Goal: Transaction & Acquisition: Purchase product/service

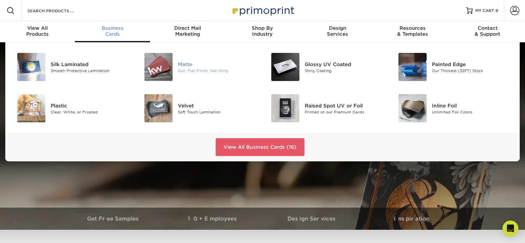
click at [182, 64] on div "Matte" at bounding box center [218, 64] width 80 height 7
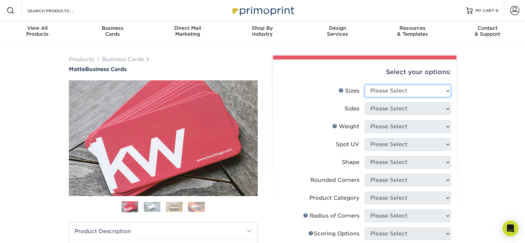
click at [419, 93] on select "Please Select 1.5" x 3.5" - Mini 1.75" x 3.5" - Mini 2" x 2" - Square 2" x 3" -…" at bounding box center [408, 91] width 86 height 13
select select "2.00x3.00"
click at [365, 85] on select "Please Select 1.5" x 3.5" - Mini 1.75" x 3.5" - Mini 2" x 2" - Square 2" x 3" -…" at bounding box center [408, 91] width 86 height 13
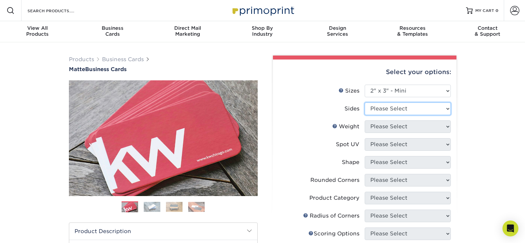
click at [425, 109] on select "Please Select Print Both Sides Print Front Only" at bounding box center [408, 109] width 86 height 13
select select "13abbda7-1d64-4f25-8bb2-c179b224825d"
click at [365, 103] on select "Please Select Print Both Sides Print Front Only" at bounding box center [408, 109] width 86 height 13
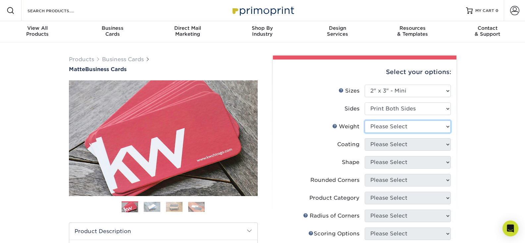
click at [416, 130] on select "Please Select 14PT 16PT" at bounding box center [408, 127] width 86 height 13
select select "16PT"
click at [365, 121] on select "Please Select 14PT 16PT" at bounding box center [408, 127] width 86 height 13
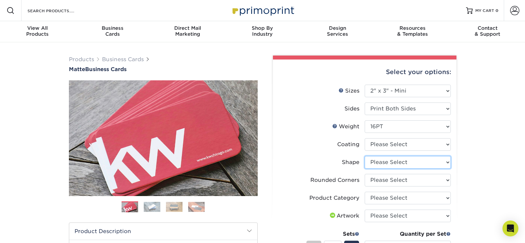
click at [401, 166] on select "Please Select Standard" at bounding box center [408, 162] width 86 height 13
select select "standard"
click at [365, 156] on select "Please Select Standard" at bounding box center [408, 162] width 86 height 13
select select
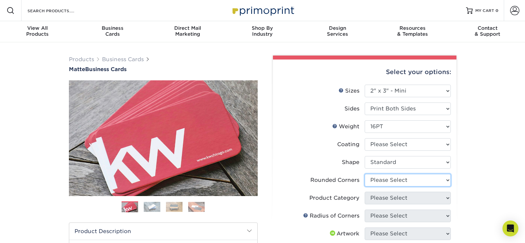
click at [401, 178] on select "Please Select Yes - Round 2 Corners Yes - Round 4 Corners No" at bounding box center [408, 180] width 86 height 13
click at [365, 174] on select "Please Select Yes - Round 2 Corners Yes - Round 4 Corners No" at bounding box center [408, 180] width 86 height 13
select select "-1"
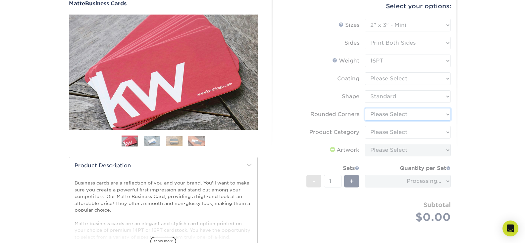
scroll to position [67, 0]
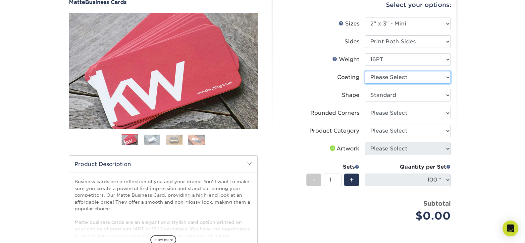
click at [400, 79] on select at bounding box center [408, 77] width 86 height 13
select select "121bb7b5-3b4d-429f-bd8d-bbf80e953313"
click at [365, 71] on select at bounding box center [408, 77] width 86 height 13
select select
select select "-1"
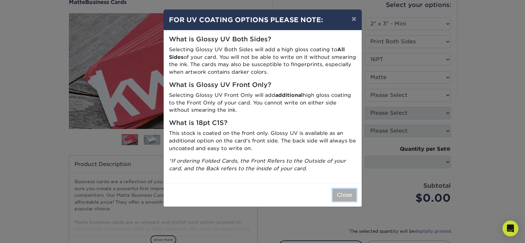
click at [348, 191] on button "Close" at bounding box center [345, 195] width 24 height 13
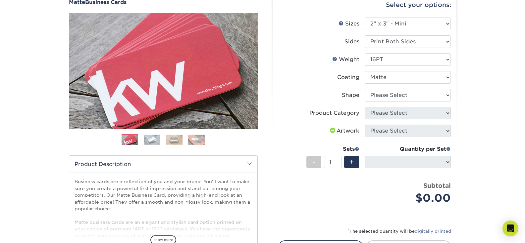
click at [399, 106] on li "Shape Please Select Standard" at bounding box center [365, 98] width 172 height 18
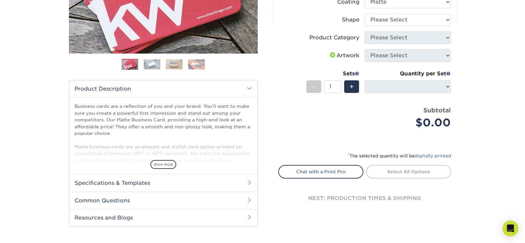
scroll to position [158, 0]
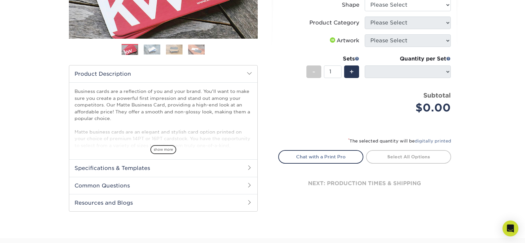
click at [146, 170] on h2 "Specifications & Templates" at bounding box center [163, 168] width 188 height 17
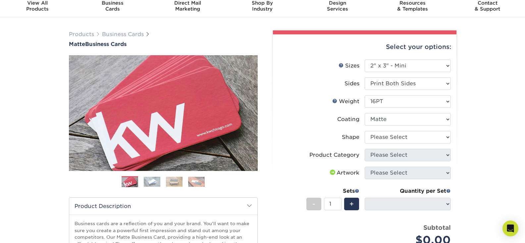
scroll to position [15, 0]
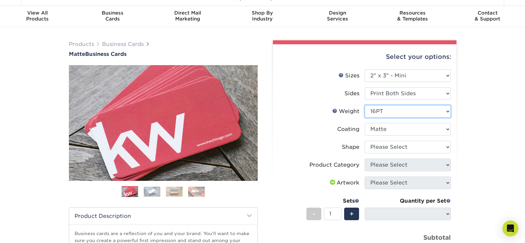
click at [394, 111] on select "Please Select 14PT 16PT" at bounding box center [408, 111] width 86 height 13
select select "14PT"
click at [365, 105] on select "Please Select 14PT 16PT" at bounding box center [408, 111] width 86 height 13
select select
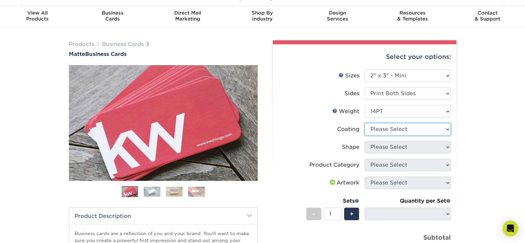
click at [386, 131] on select at bounding box center [408, 129] width 86 height 13
select select "121bb7b5-3b4d-429f-bd8d-bbf80e953313"
click at [365, 123] on select at bounding box center [408, 129] width 86 height 13
select select
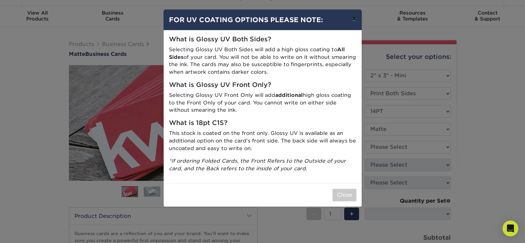
click at [353, 21] on button "×" at bounding box center [353, 19] width 15 height 19
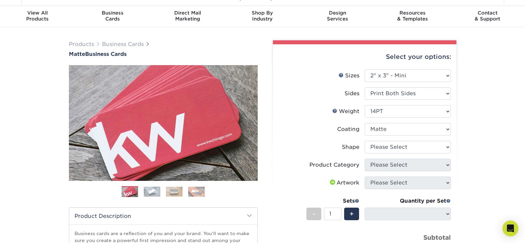
click at [292, 171] on li "Product Category Please Select Business Cards" at bounding box center [365, 168] width 172 height 18
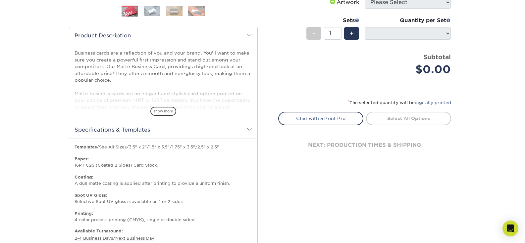
scroll to position [202, 0]
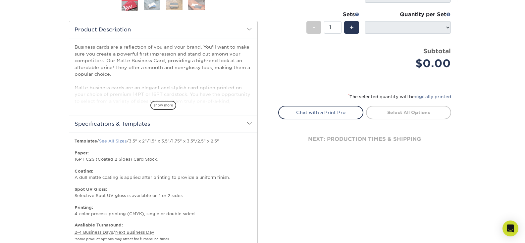
click at [115, 142] on link "See All Sizes" at bounding box center [112, 141] width 27 height 5
